Goal: Information Seeking & Learning: Compare options

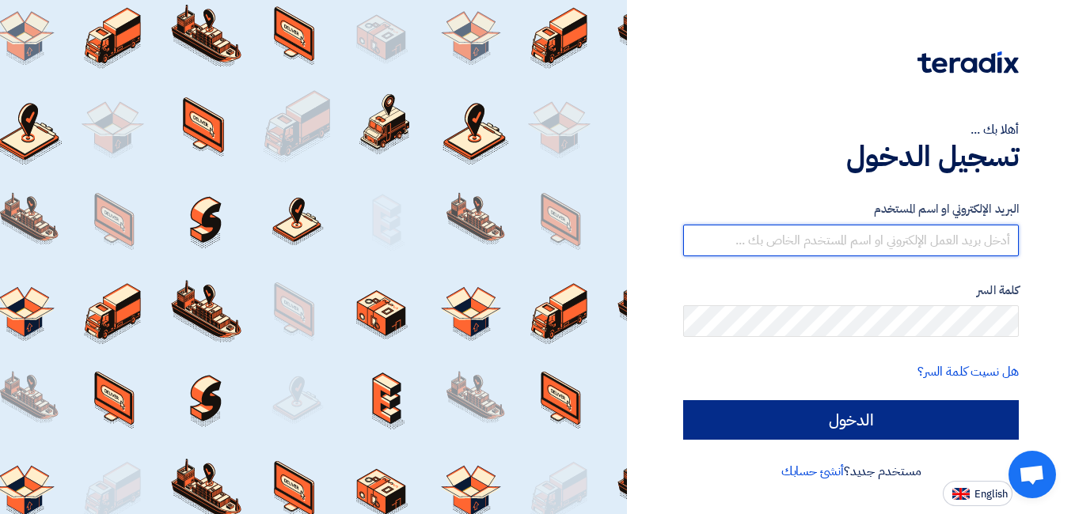
type input "[EMAIL_ADDRESS][DOMAIN_NAME]"
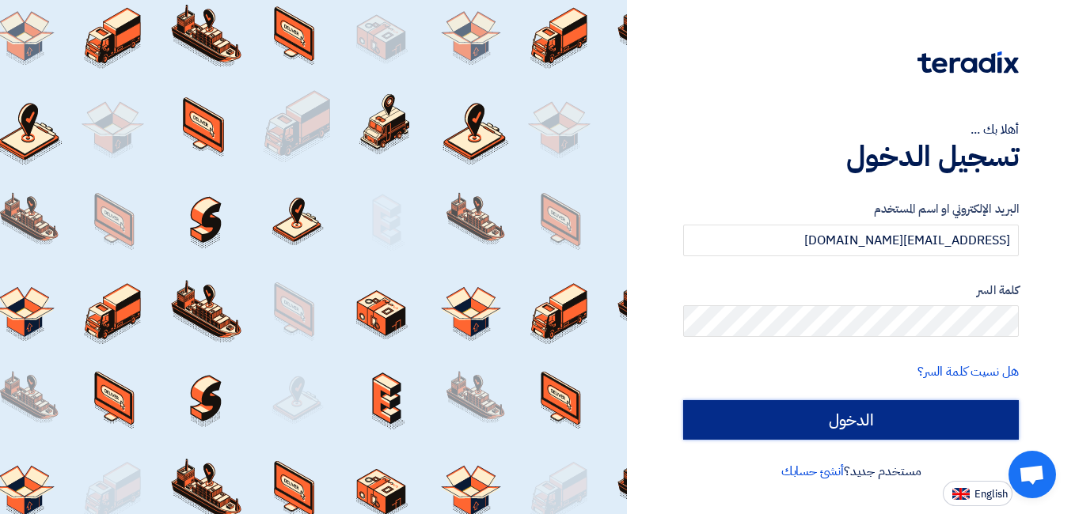
click at [822, 425] on input "الدخول" at bounding box center [851, 421] width 336 height 40
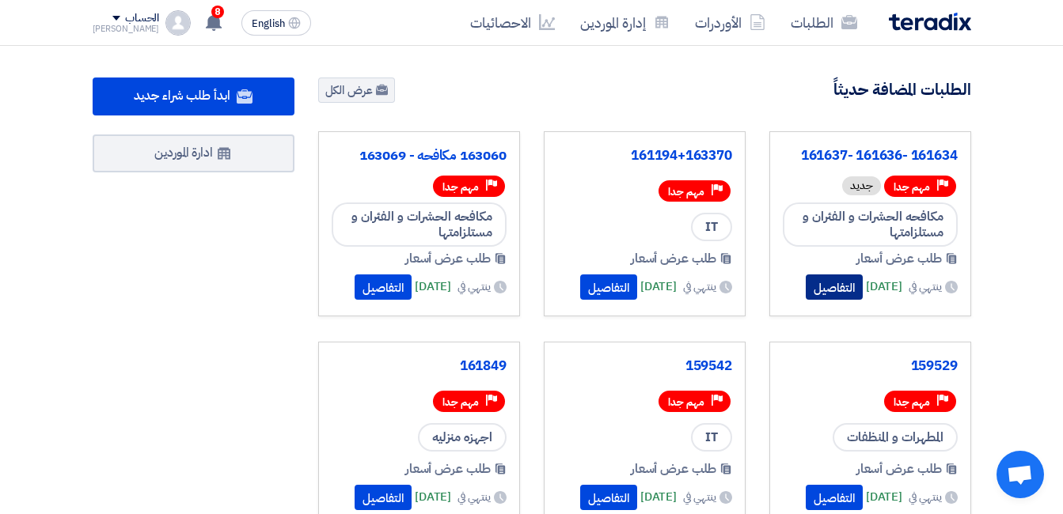
click at [829, 291] on button "التفاصيل" at bounding box center [834, 287] width 57 height 25
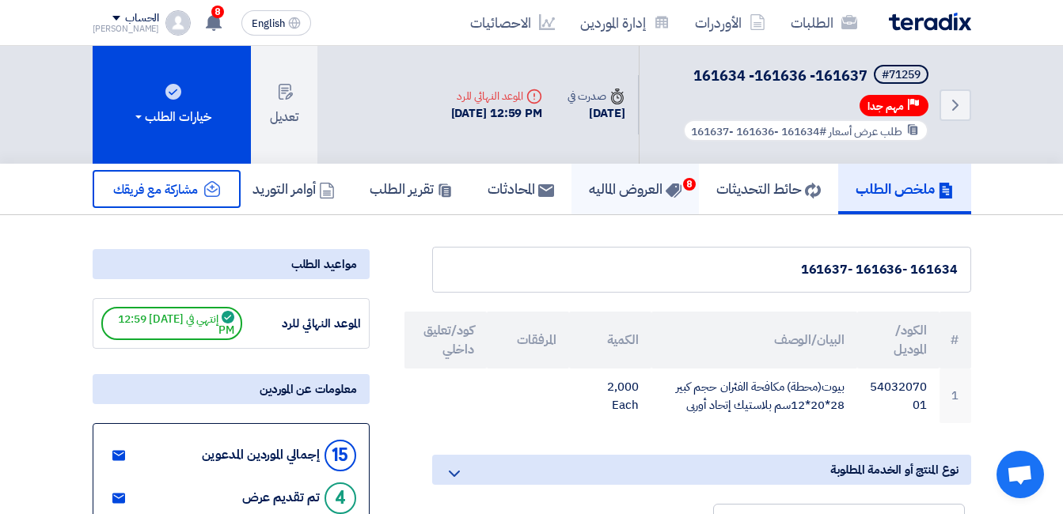
click at [622, 192] on h5 "العروض الماليه 8" at bounding box center [635, 189] width 93 height 18
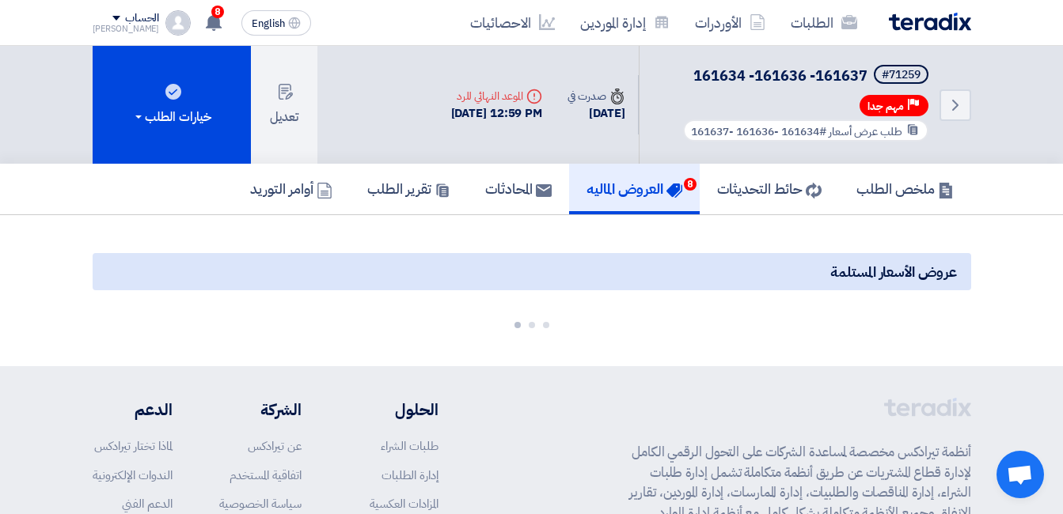
scroll to position [79, 0]
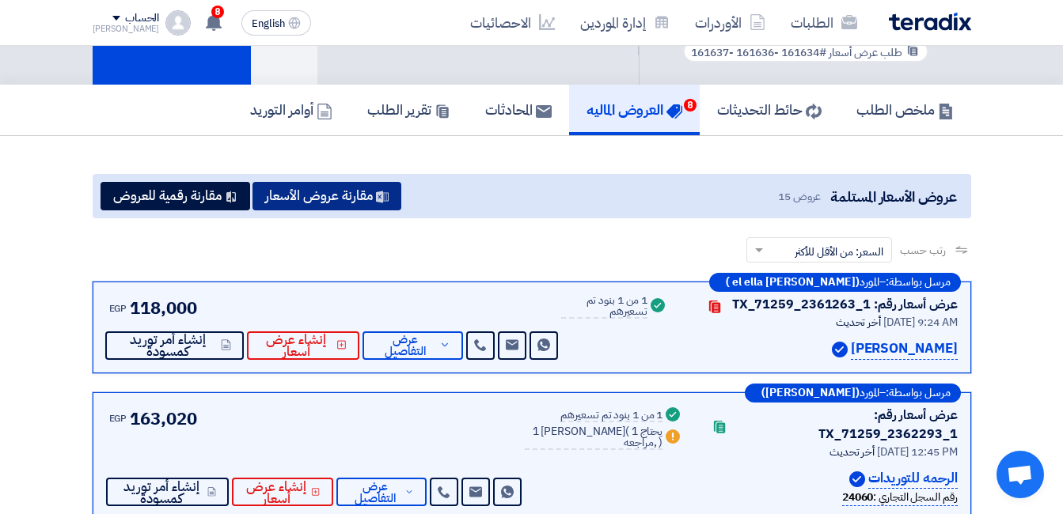
click at [301, 203] on button "مقارنة عروض الأسعار" at bounding box center [326, 196] width 149 height 28
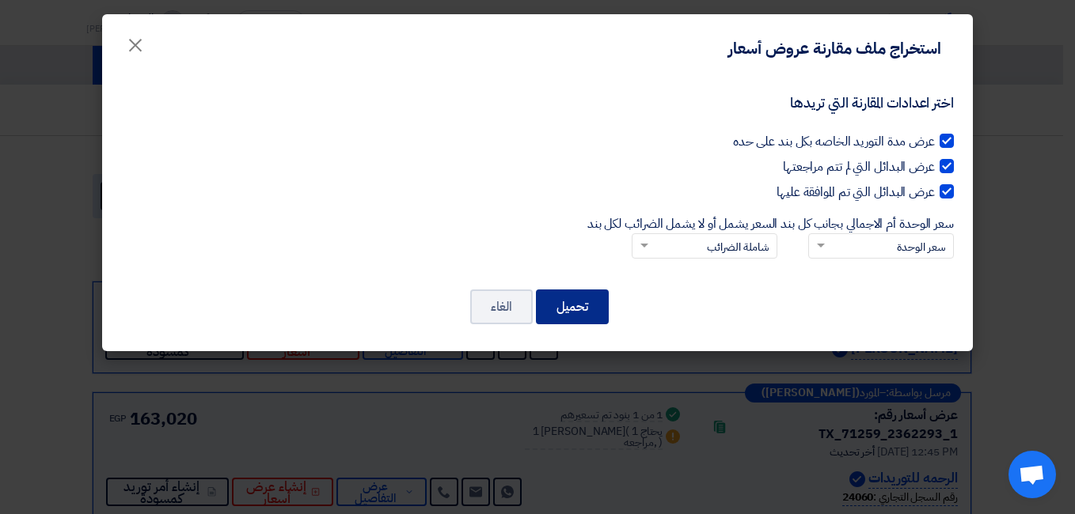
click at [577, 314] on button "تحميل" at bounding box center [572, 307] width 73 height 35
